Goal: Task Accomplishment & Management: Complete application form

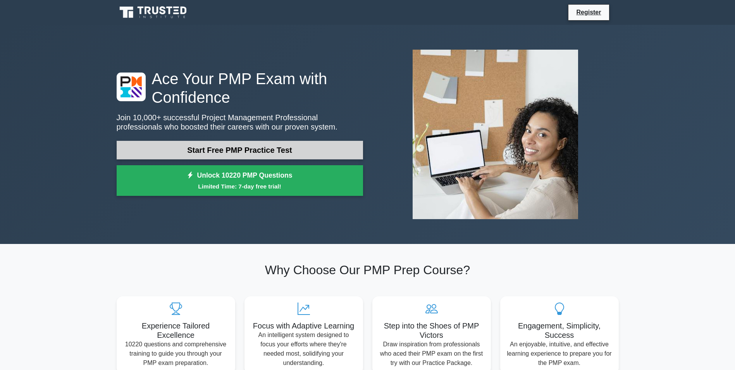
click at [217, 151] on link "Start Free PMP Practice Test" at bounding box center [240, 150] width 246 height 19
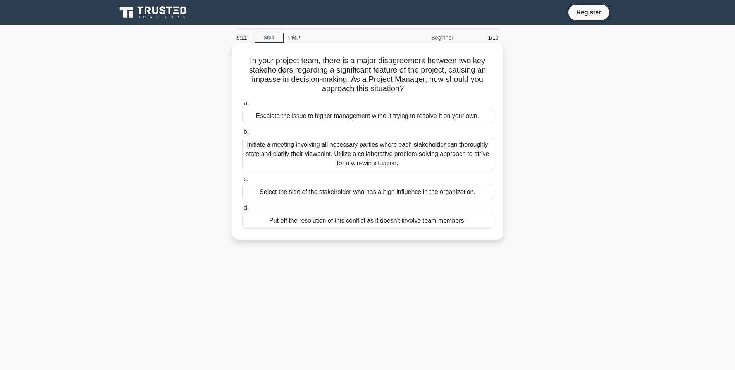
click at [346, 164] on div "Initiate a meeting involving all necessary parties where each stakeholder can t…" at bounding box center [367, 153] width 251 height 35
click at [242, 134] on input "b. Initiate a meeting involving all necessary parties where each stakeholder ca…" at bounding box center [242, 131] width 0 height 5
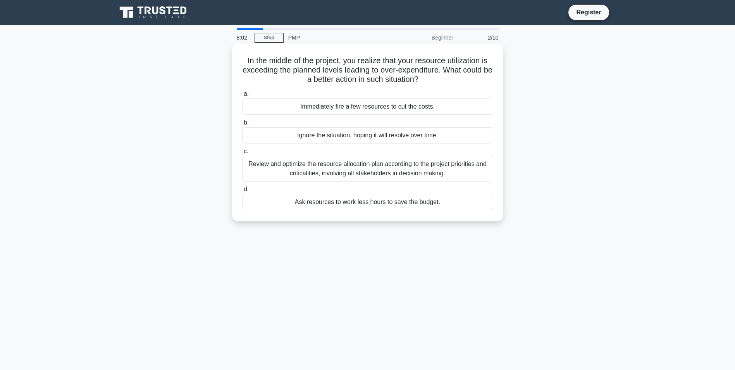
click at [450, 170] on div "Review and optimize the resource allocation plan according to the project prior…" at bounding box center [367, 169] width 251 height 26
click at [242, 154] on input "c. Review and optimize the resource allocation plan according to the project pr…" at bounding box center [242, 151] width 0 height 5
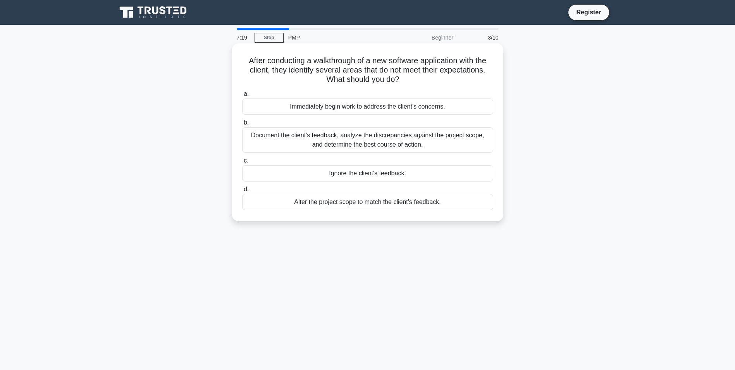
click at [383, 145] on div "Document the client's feedback, analyze the discrepancies against the project s…" at bounding box center [367, 140] width 251 height 26
click at [242, 125] on input "b. Document the client's feedback, analyze the discrepancies against the projec…" at bounding box center [242, 122] width 0 height 5
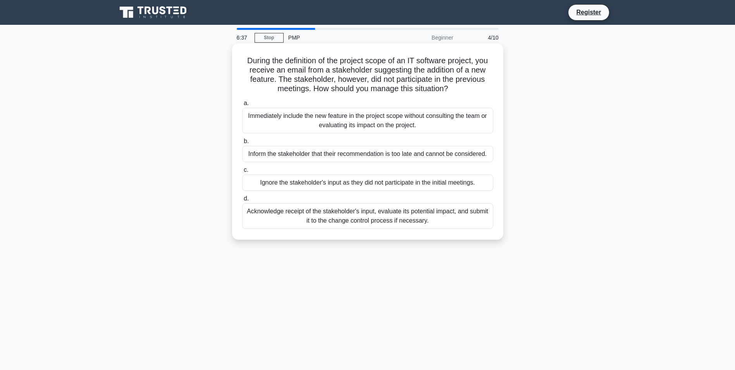
click at [359, 213] on div "Acknowledge receipt of the stakeholder's input, evaluate its potential impact, …" at bounding box center [367, 216] width 251 height 26
click at [242, 201] on input "d. Acknowledge receipt of the stakeholder's input, evaluate its potential impac…" at bounding box center [242, 198] width 0 height 5
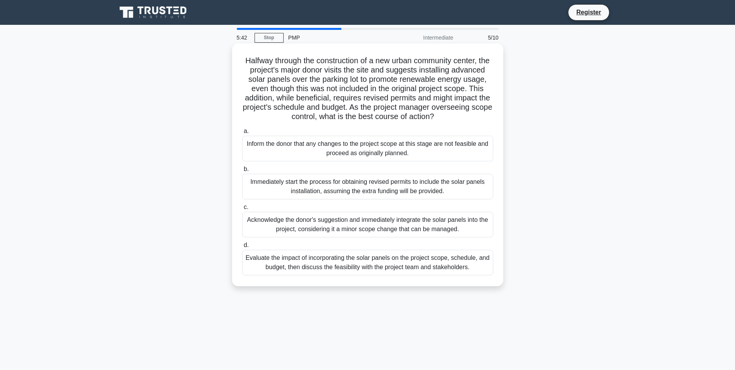
click at [380, 272] on div "Evaluate the impact of incorporating the solar panels on the project scope, sch…" at bounding box center [367, 263] width 251 height 26
click at [242, 248] on input "d. Evaluate the impact of incorporating the solar panels on the project scope, …" at bounding box center [242, 245] width 0 height 5
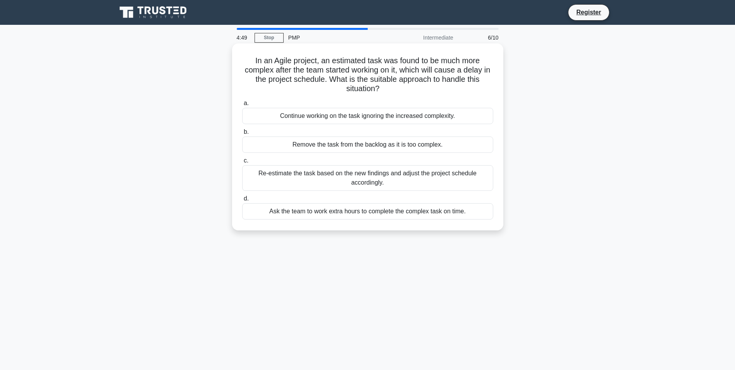
click at [467, 215] on div "Ask the team to work extra hours to complete the complex task on time." at bounding box center [367, 211] width 251 height 16
click at [242, 201] on input "d. Ask the team to work extra hours to complete the complex task on time." at bounding box center [242, 198] width 0 height 5
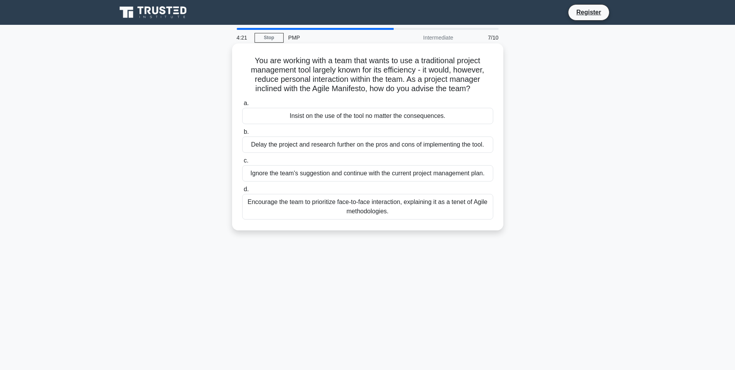
click at [382, 206] on div "Encourage the team to prioritize face-to-face interaction, explaining it as a t…" at bounding box center [367, 207] width 251 height 26
click at [242, 192] on input "d. Encourage the team to prioritize face-to-face interaction, explaining it as …" at bounding box center [242, 189] width 0 height 5
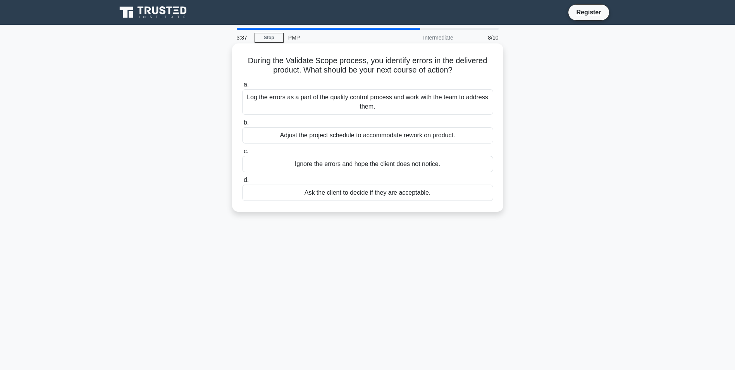
click at [412, 108] on div "Log the errors as a part of the quality control process and work with the team …" at bounding box center [367, 102] width 251 height 26
click at [242, 87] on input "a. Log the errors as a part of the quality control process and work with the te…" at bounding box center [242, 84] width 0 height 5
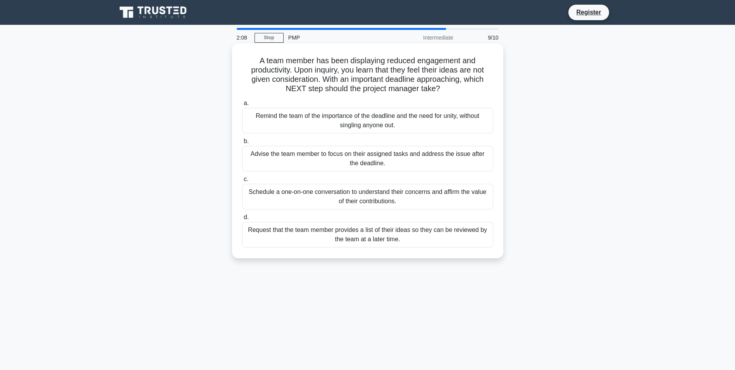
click at [396, 165] on div "Advise the team member to focus on their assigned tasks and address the issue a…" at bounding box center [367, 159] width 251 height 26
click at [242, 144] on input "b. Advise the team member to focus on their assigned tasks and address the issu…" at bounding box center [242, 141] width 0 height 5
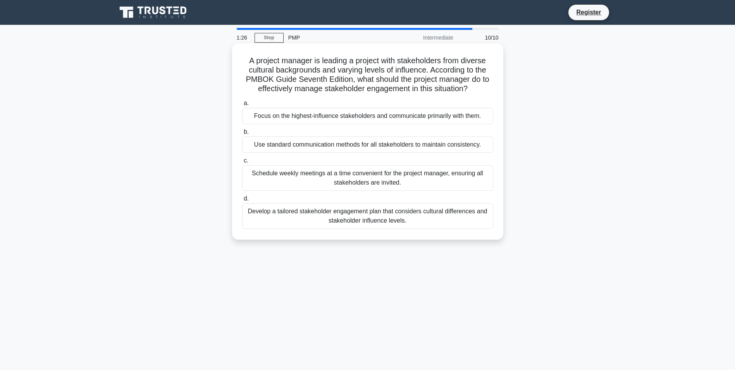
click at [424, 179] on div "Schedule weekly meetings at a time convenient for the project manager, ensuring…" at bounding box center [367, 178] width 251 height 26
click at [242, 163] on input "c. Schedule weekly meetings at a time convenient for the project manager, ensur…" at bounding box center [242, 160] width 0 height 5
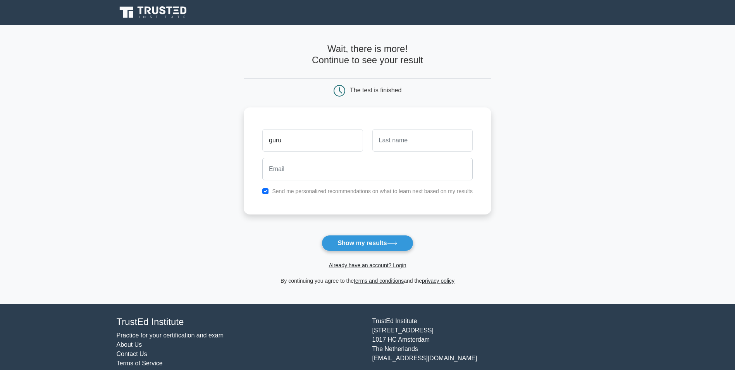
type input "guru"
click at [378, 137] on input "text" at bounding box center [422, 140] width 100 height 22
type input "mahadevan"
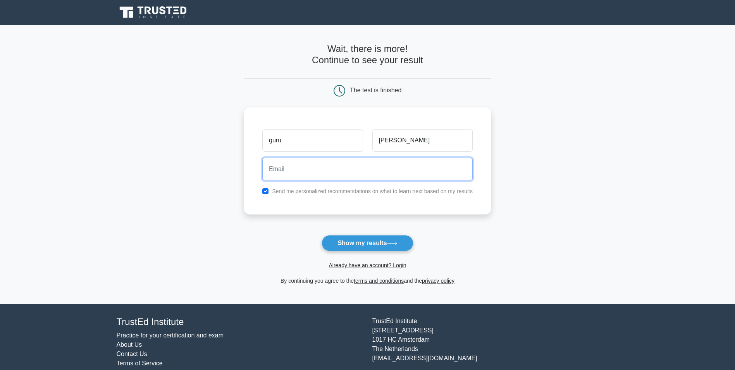
click at [380, 178] on input "email" at bounding box center [367, 169] width 210 height 22
type input "guru.mahadevan@nava.edu.sa"
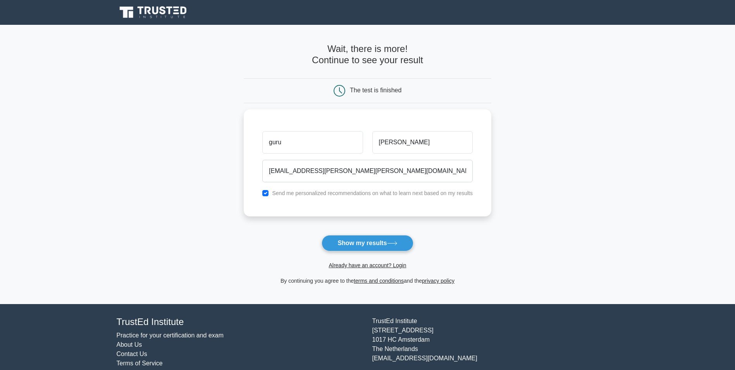
click at [484, 244] on form "Wait, there is more! Continue to see your result The test is finished guru" at bounding box center [368, 164] width 248 height 242
click at [387, 241] on button "Show my results" at bounding box center [367, 243] width 91 height 16
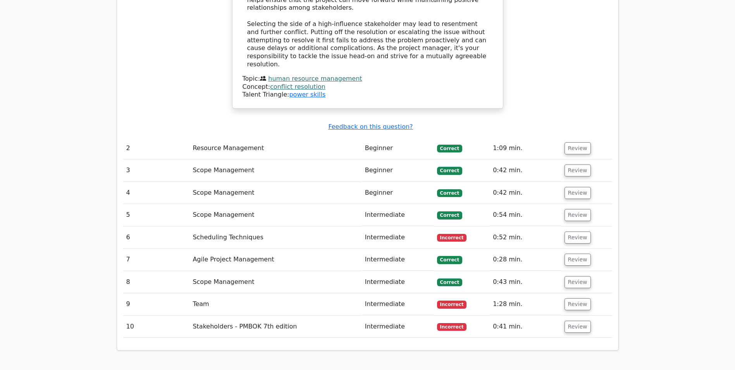
scroll to position [1007, 0]
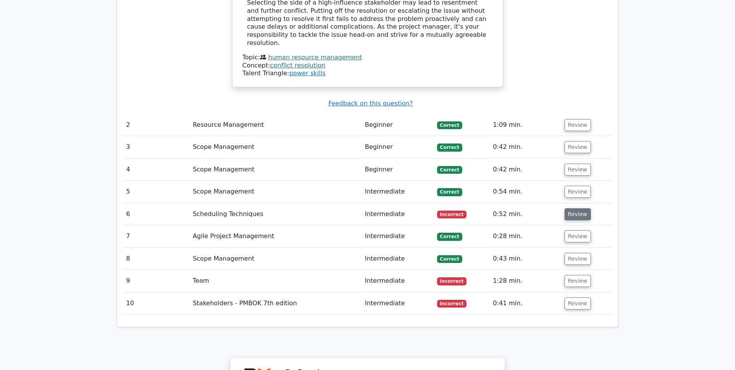
click at [580, 208] on button "Review" at bounding box center [578, 214] width 26 height 12
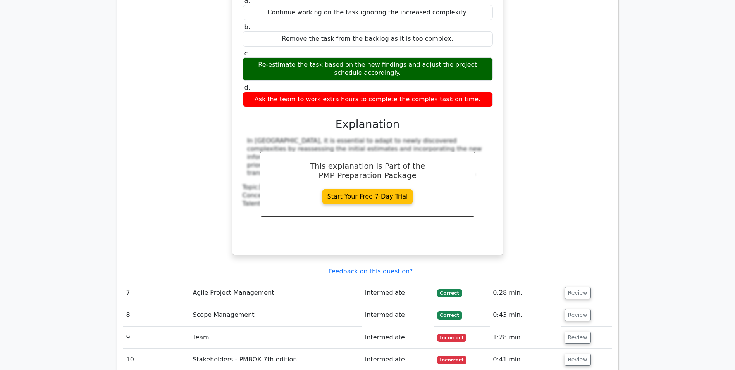
scroll to position [1356, 0]
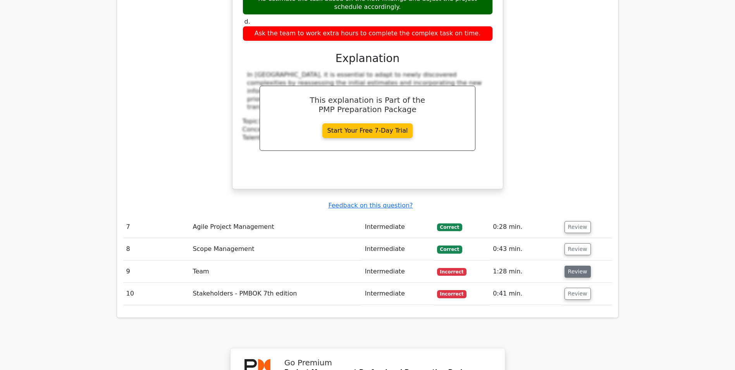
click at [580, 265] on button "Review" at bounding box center [578, 271] width 26 height 12
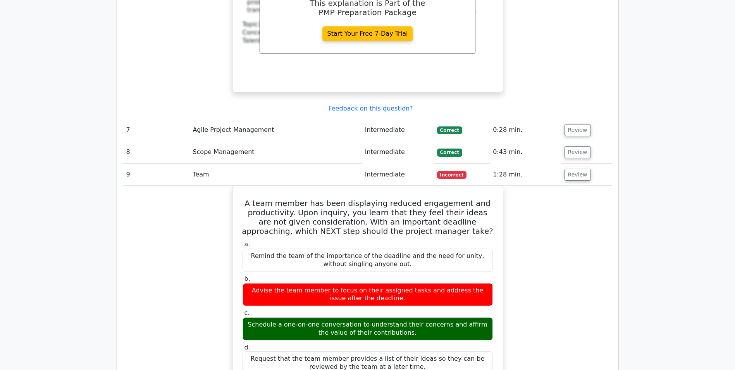
scroll to position [1434, 0]
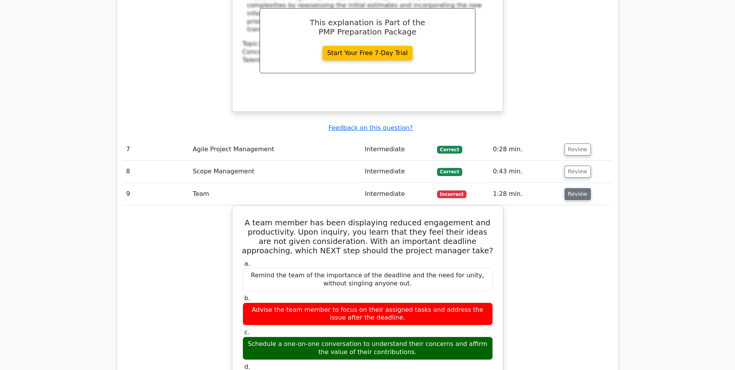
click at [578, 188] on button "Review" at bounding box center [578, 194] width 26 height 12
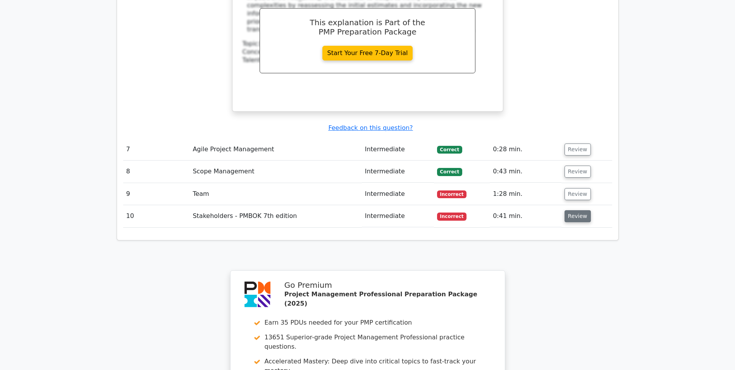
click at [575, 210] on button "Review" at bounding box center [578, 216] width 26 height 12
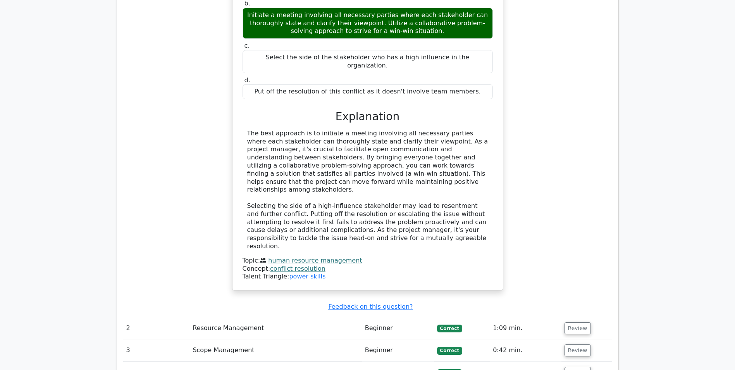
scroll to position [0, 0]
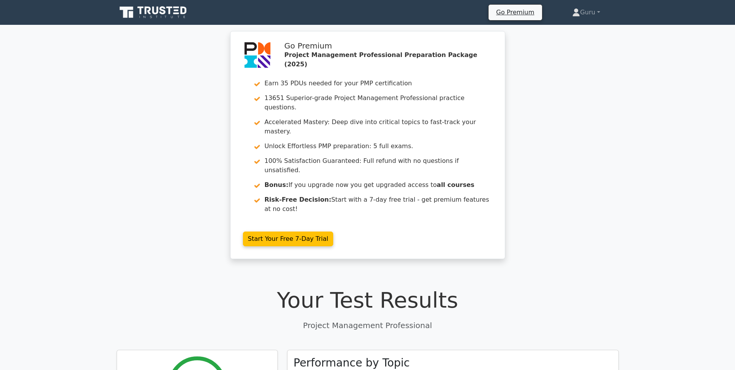
drag, startPoint x: 612, startPoint y: 217, endPoint x: 587, endPoint y: 76, distance: 142.8
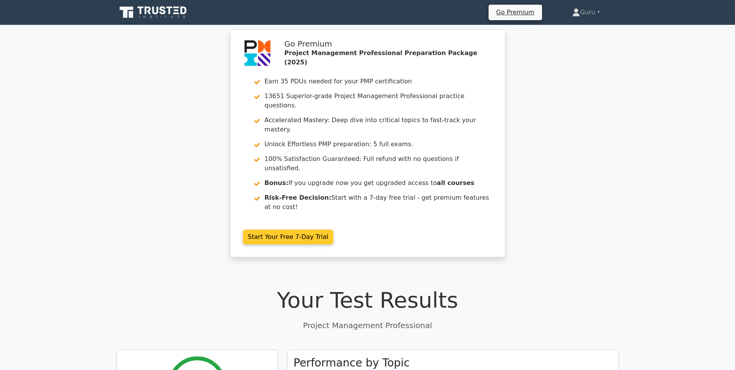
click at [334, 229] on link "Start Your Free 7-Day Trial" at bounding box center [288, 236] width 91 height 15
